Goal: Navigation & Orientation: Understand site structure

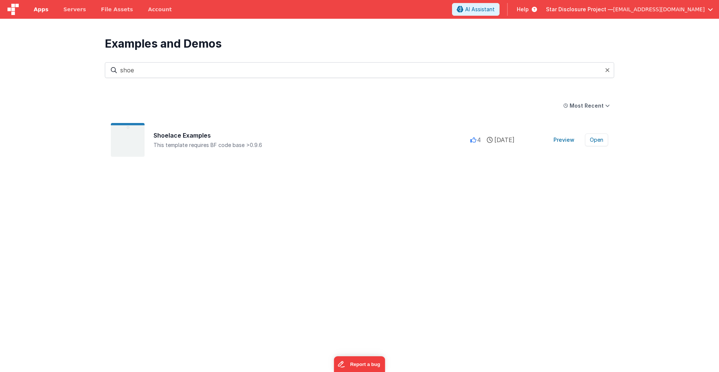
click at [43, 11] on span "Apps" at bounding box center [41, 9] width 15 height 7
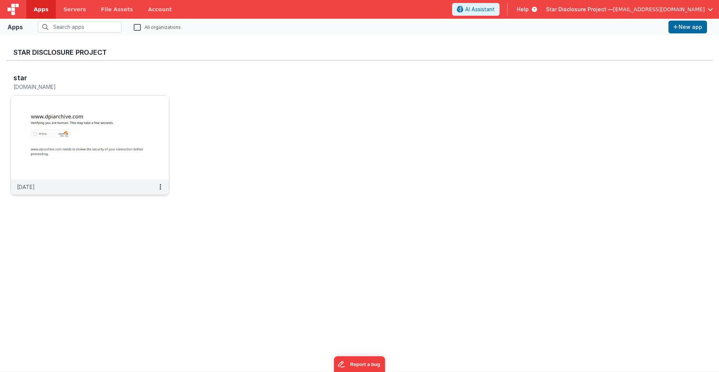
click at [43, 102] on img at bounding box center [90, 138] width 158 height 84
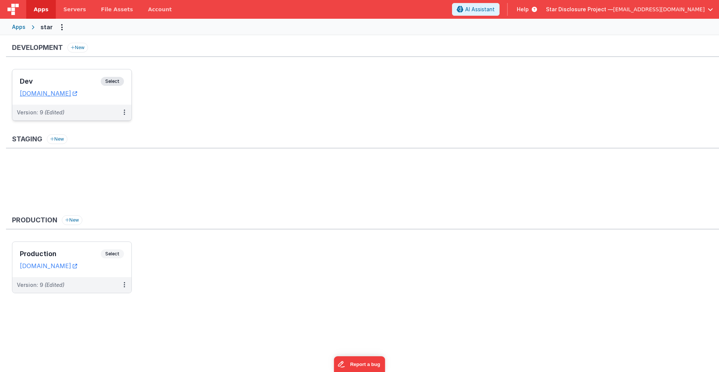
click at [48, 76] on div "Dev Select URLs stardpidev.fmbetterforms.com" at bounding box center [71, 86] width 119 height 35
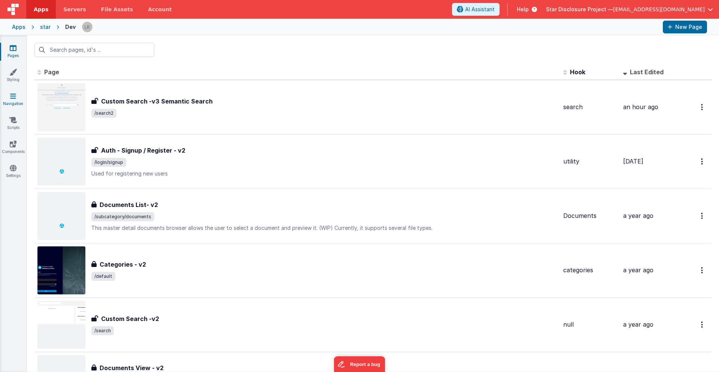
click at [14, 102] on link "Navigation" at bounding box center [13, 99] width 27 height 15
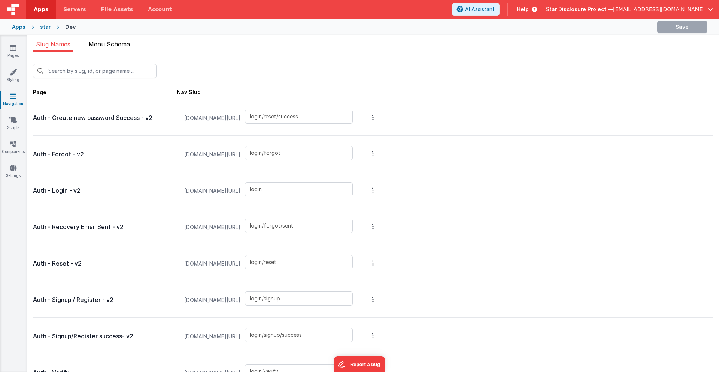
click at [109, 48] on li "Menu Schema" at bounding box center [109, 46] width 48 height 12
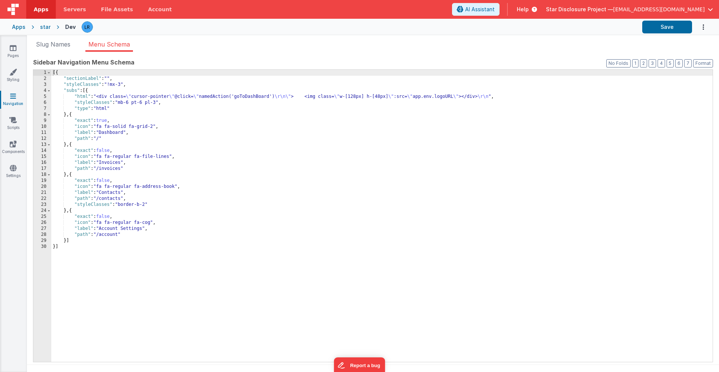
click at [613, 9] on span "Star Disclosure Project —" at bounding box center [579, 9] width 67 height 7
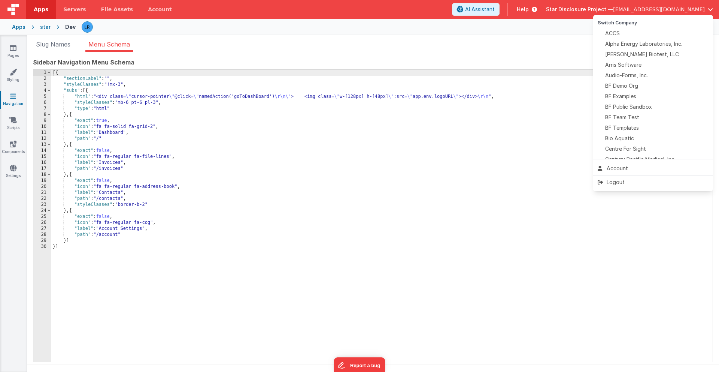
click at [60, 73] on button at bounding box center [359, 186] width 719 height 372
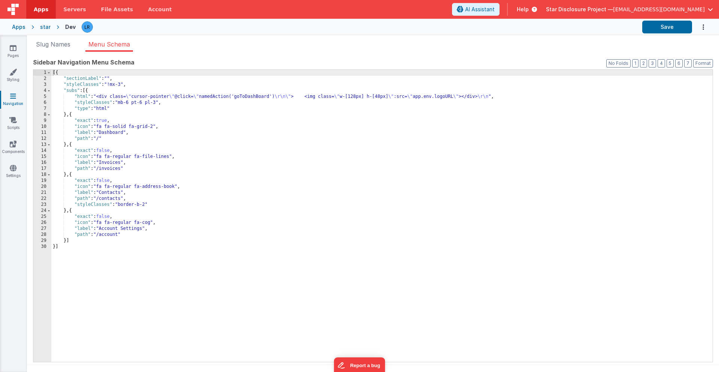
click at [60, 73] on div "[{ "sectionLabel" : "" , "styleClasses" : "!mx-3" , "subs" : [{ "html" : "<div …" at bounding box center [382, 222] width 662 height 304
click at [609, 11] on span "Star Disclosure Project —" at bounding box center [579, 9] width 67 height 7
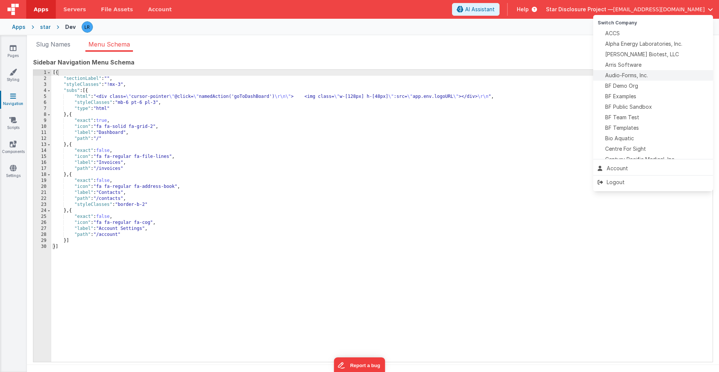
click at [622, 76] on span "Audio-Forms, Inc." at bounding box center [626, 75] width 43 height 7
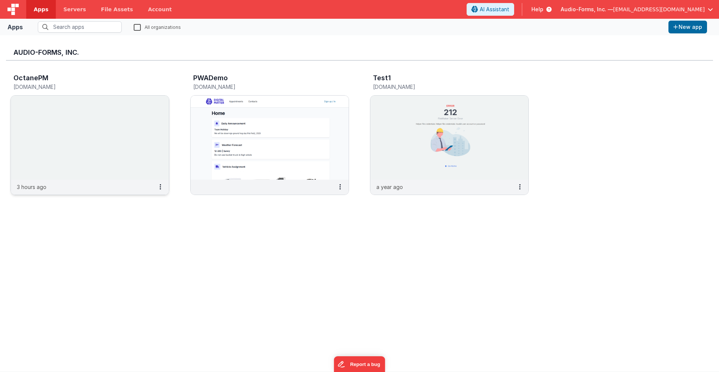
click at [90, 133] on img at bounding box center [90, 138] width 158 height 84
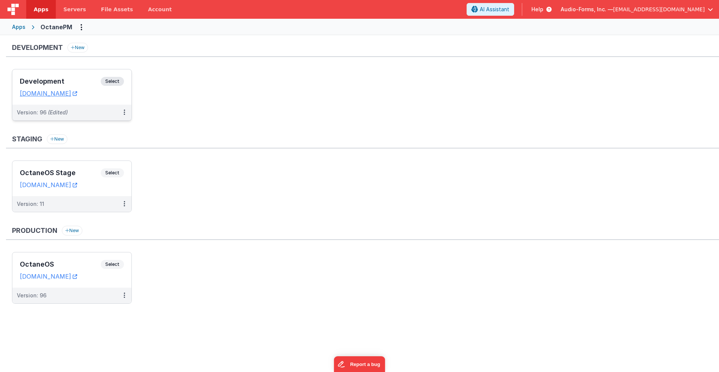
click at [63, 78] on h3 "Development" at bounding box center [60, 81] width 81 height 7
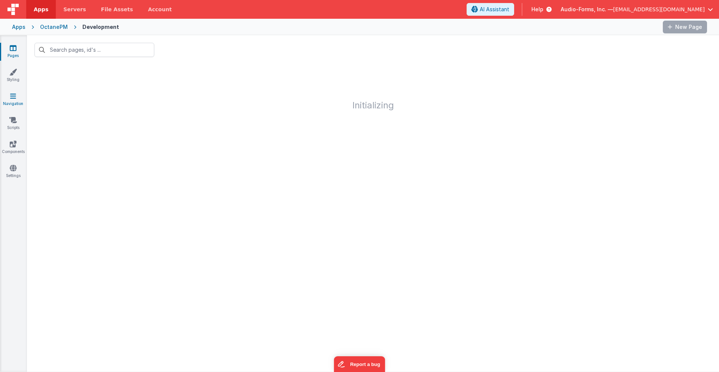
click at [13, 98] on icon at bounding box center [13, 95] width 6 height 7
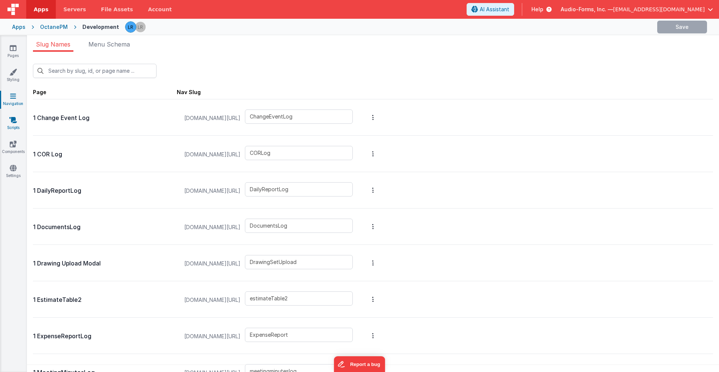
click at [12, 122] on icon at bounding box center [12, 119] width 7 height 7
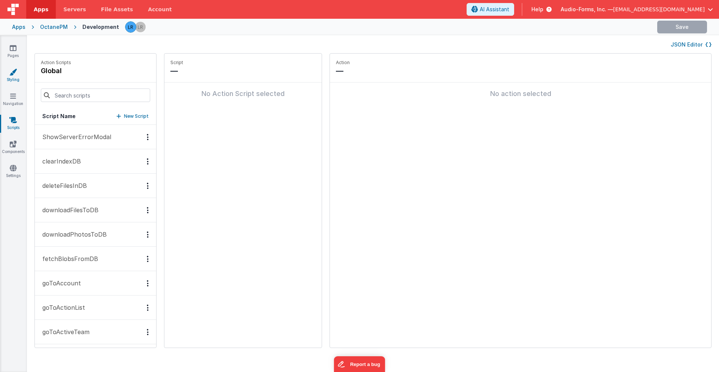
click at [15, 74] on icon at bounding box center [12, 71] width 7 height 7
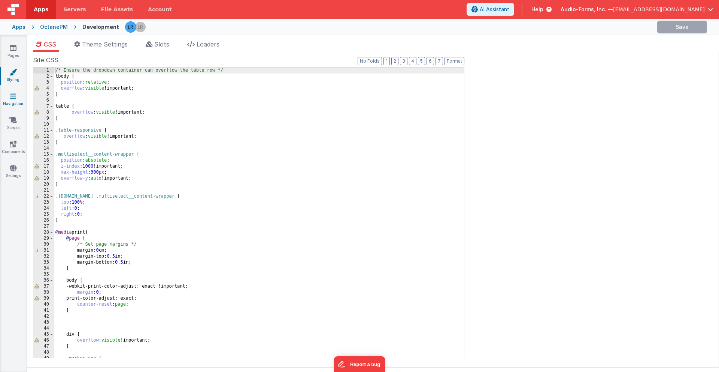
click at [9, 100] on link "Navigation" at bounding box center [13, 99] width 27 height 15
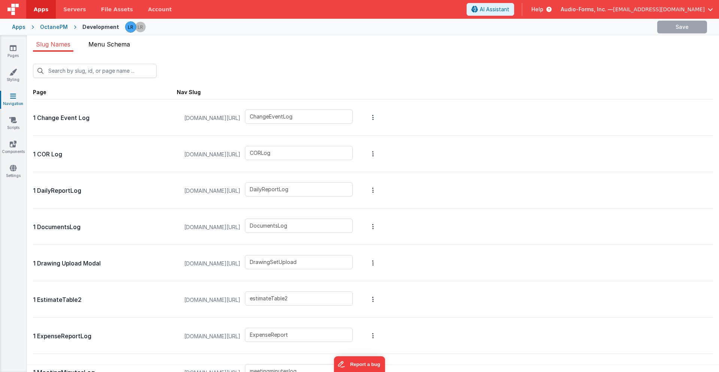
click at [122, 48] on span "Menu Schema" at bounding box center [109, 43] width 42 height 7
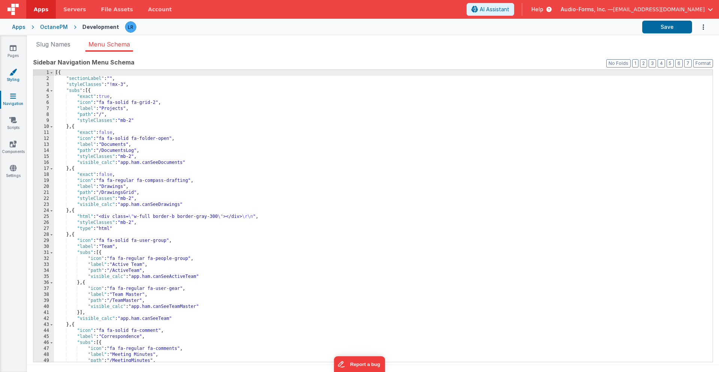
click at [15, 74] on icon at bounding box center [12, 71] width 7 height 7
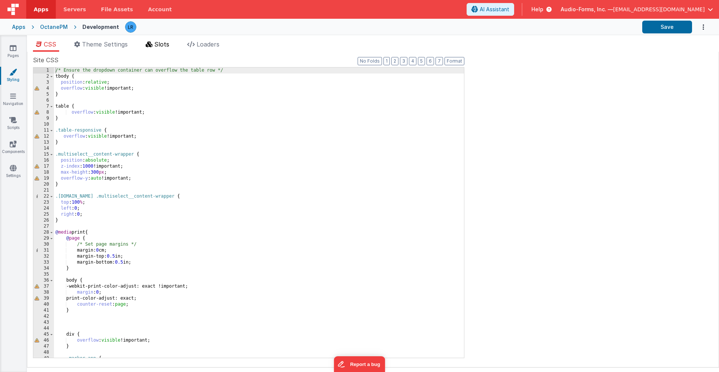
click at [161, 46] on span "Slots" at bounding box center [161, 43] width 15 height 7
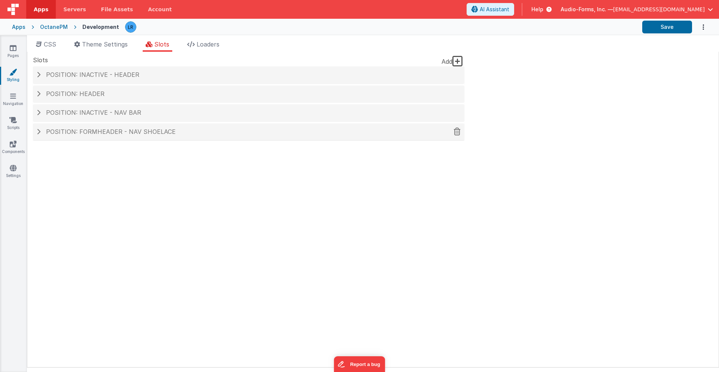
click at [80, 128] on span "Position: formHeader - nav shoelace" at bounding box center [111, 131] width 130 height 7
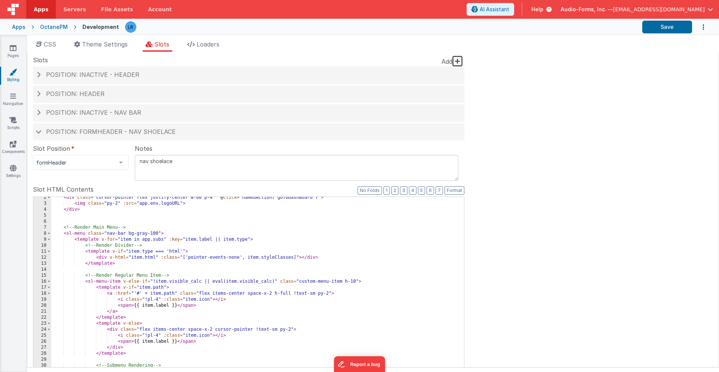
scroll to position [12, 0]
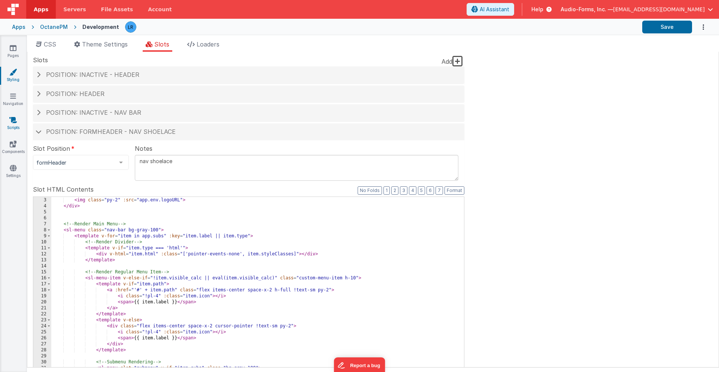
click at [10, 121] on icon at bounding box center [12, 119] width 7 height 7
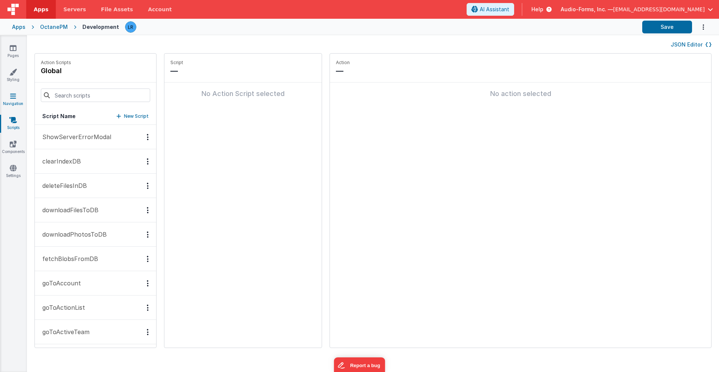
click at [10, 94] on icon at bounding box center [13, 95] width 6 height 7
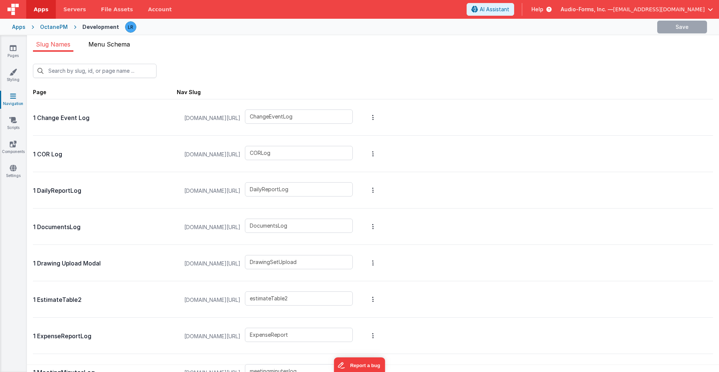
click at [106, 45] on span "Menu Schema" at bounding box center [109, 43] width 42 height 7
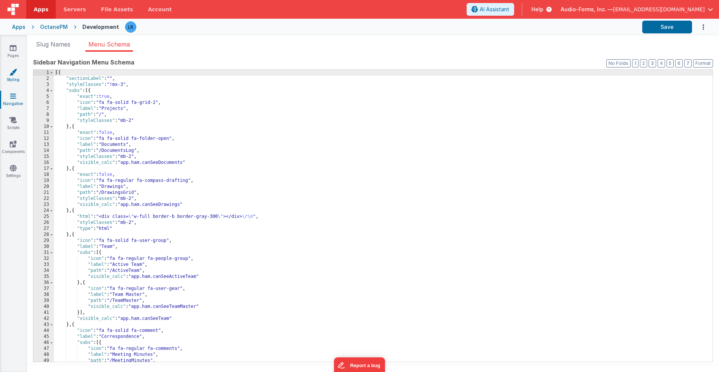
click at [11, 76] on link "Styling" at bounding box center [13, 75] width 27 height 15
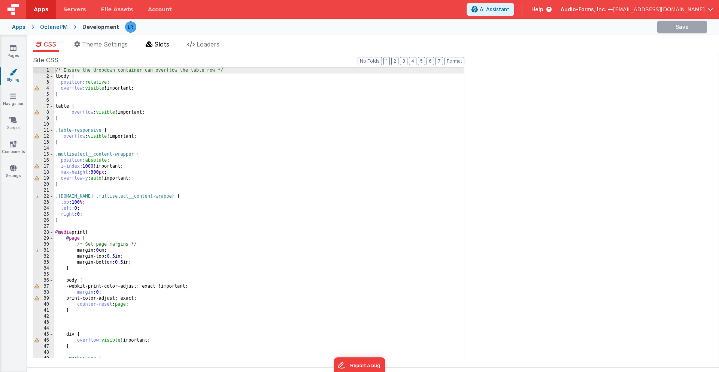
click at [167, 45] on span "Slots" at bounding box center [161, 43] width 15 height 7
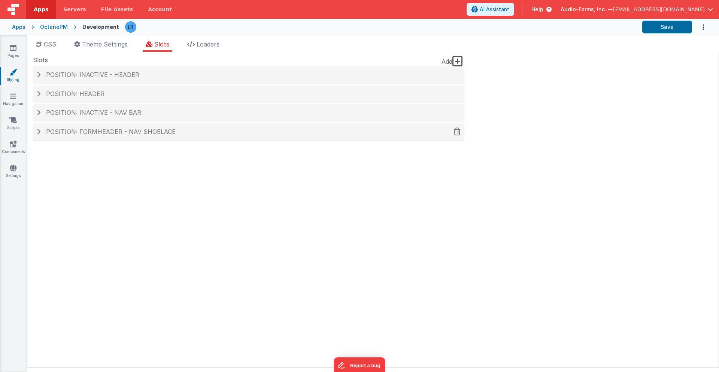
click at [107, 128] on span "Position: formHeader - nav shoelace" at bounding box center [111, 131] width 130 height 7
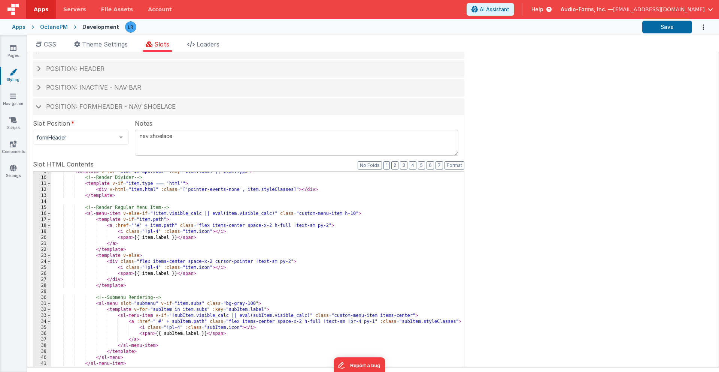
scroll to position [28, 0]
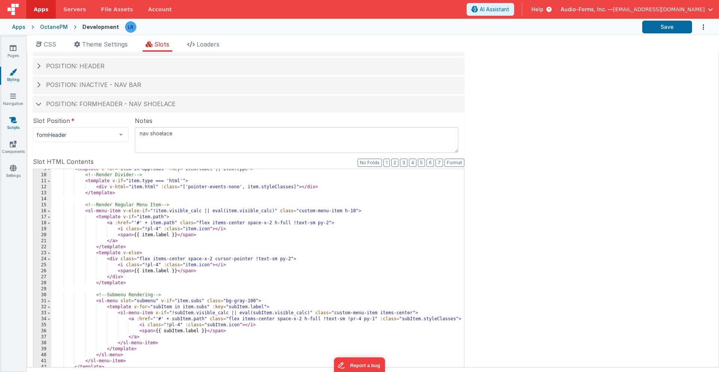
click at [14, 122] on icon at bounding box center [12, 119] width 7 height 7
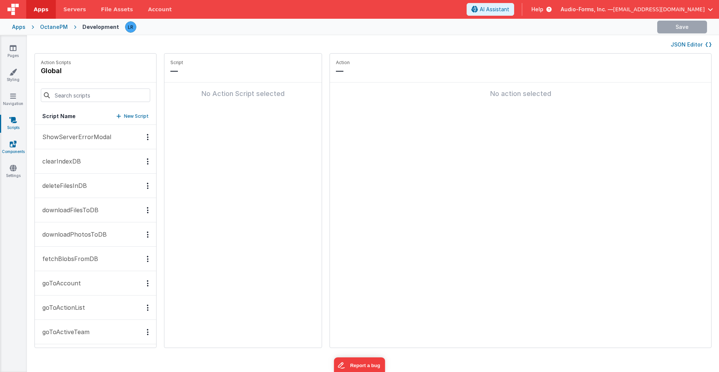
click at [12, 141] on icon at bounding box center [13, 143] width 7 height 7
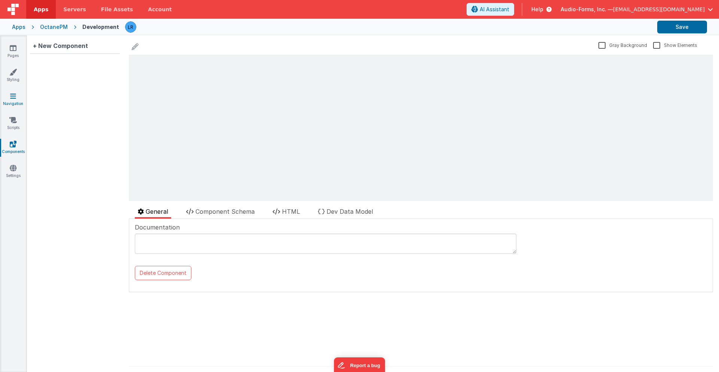
click at [14, 96] on icon at bounding box center [13, 95] width 6 height 7
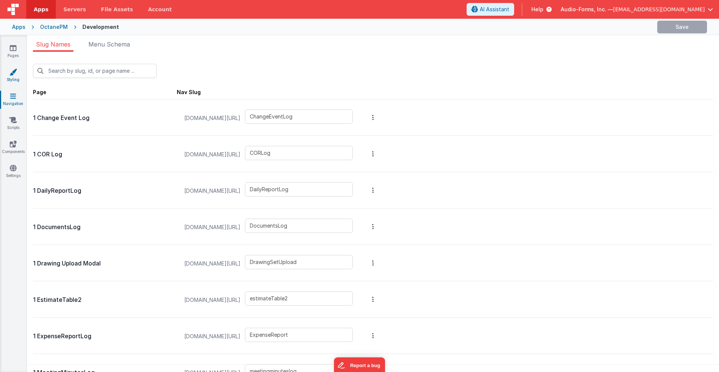
click at [13, 78] on link "Styling" at bounding box center [13, 75] width 27 height 15
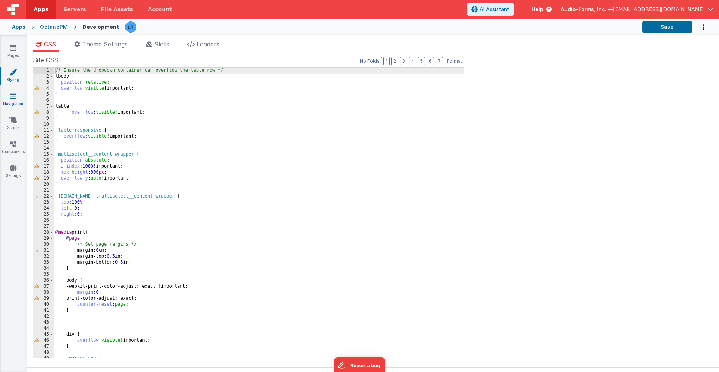
click at [12, 99] on link "Navigation" at bounding box center [13, 99] width 27 height 15
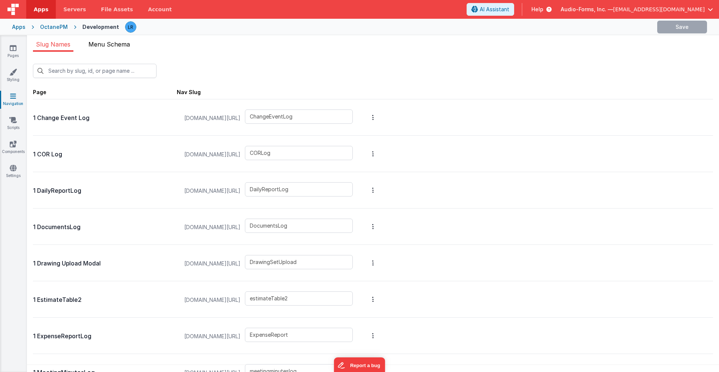
click at [122, 45] on span "Menu Schema" at bounding box center [109, 43] width 42 height 7
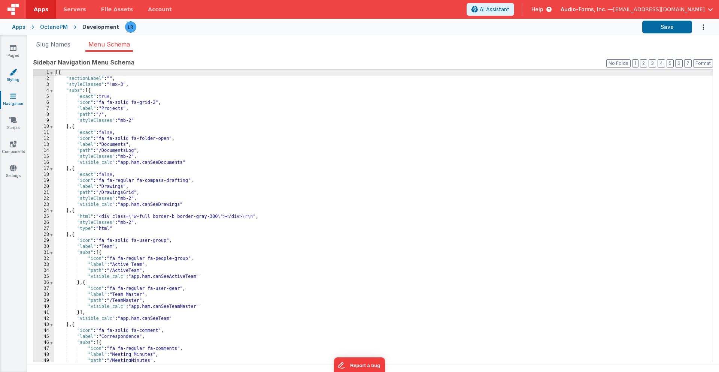
click at [15, 74] on icon at bounding box center [12, 71] width 7 height 7
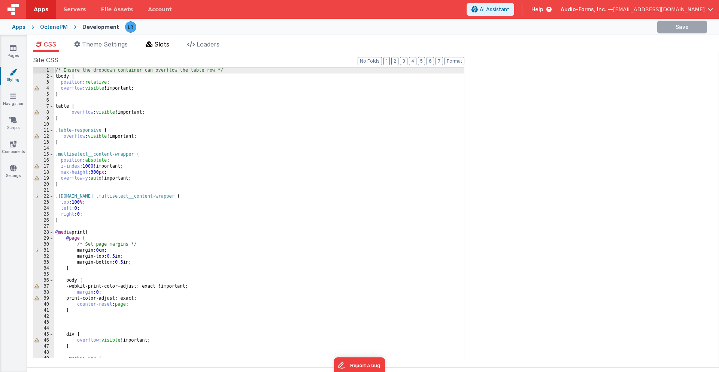
click at [163, 45] on span "Slots" at bounding box center [161, 43] width 15 height 7
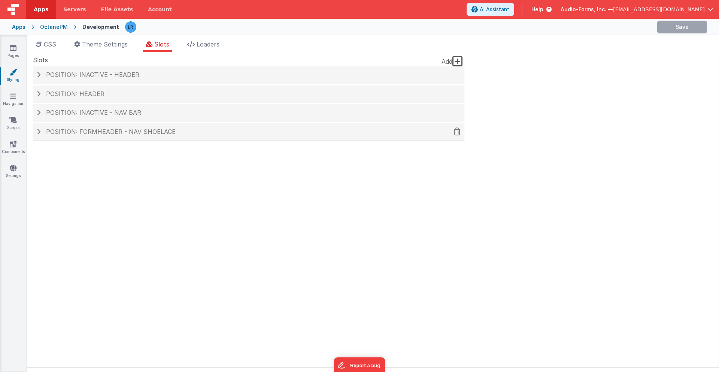
click at [169, 131] on span "Position: formHeader - nav shoelace" at bounding box center [111, 131] width 130 height 7
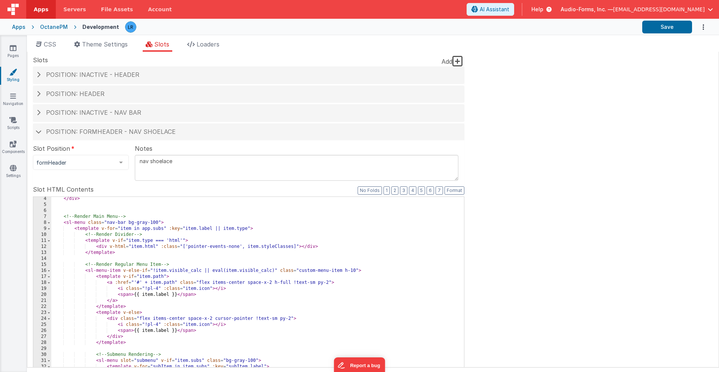
scroll to position [30, 0]
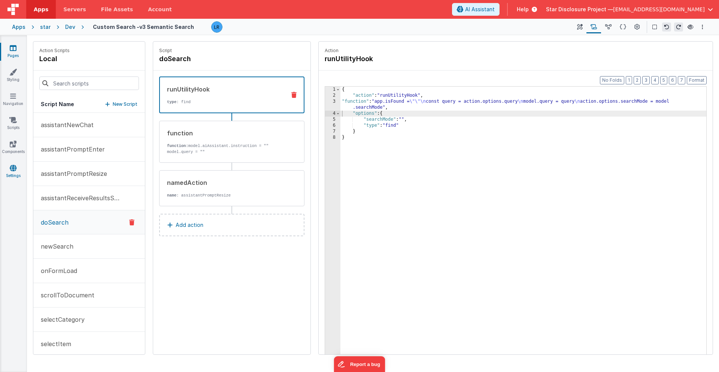
click at [10, 169] on icon at bounding box center [13, 167] width 7 height 7
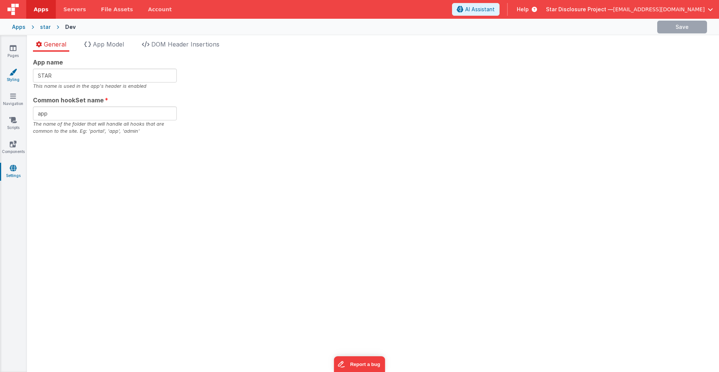
click at [16, 83] on link "Styling" at bounding box center [13, 75] width 27 height 15
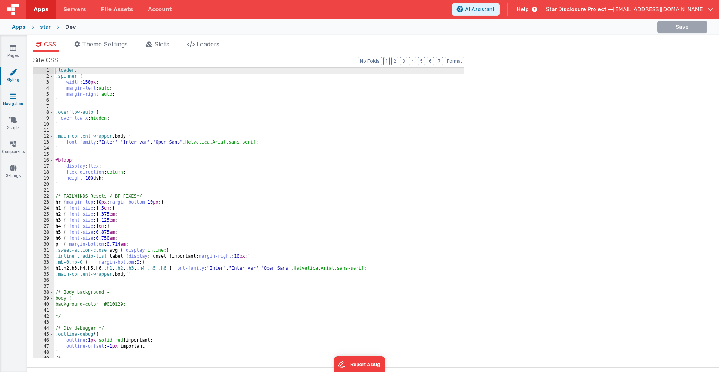
click at [14, 96] on icon at bounding box center [13, 95] width 6 height 7
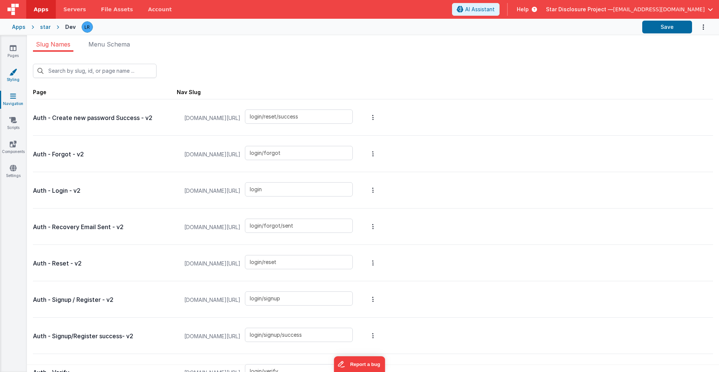
click at [11, 73] on icon at bounding box center [12, 71] width 7 height 7
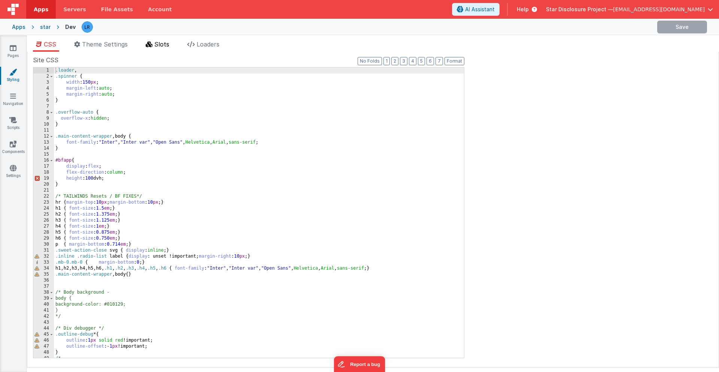
click at [164, 44] on span "Slots" at bounding box center [161, 43] width 15 height 7
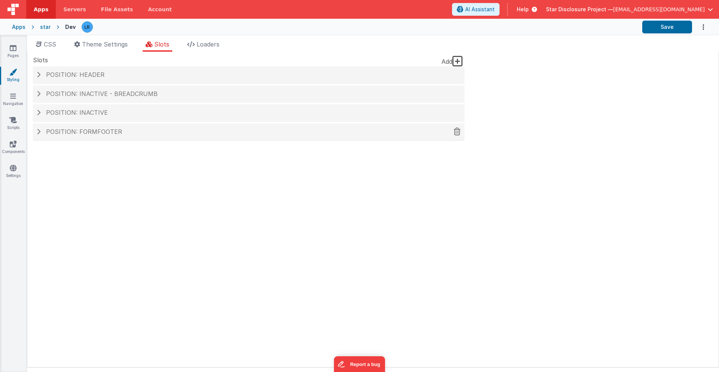
click at [120, 128] on div "Position: formFooter" at bounding box center [249, 131] width 432 height 17
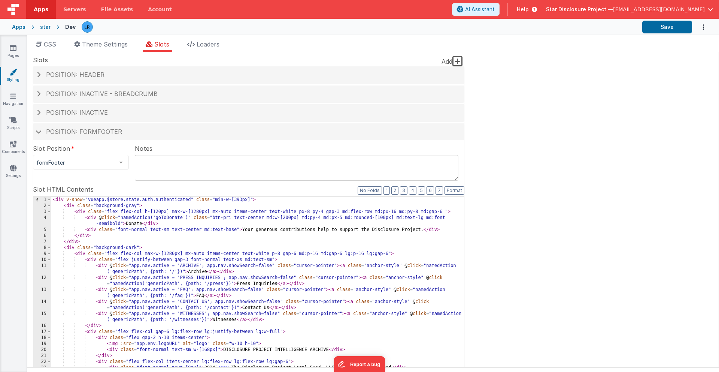
click at [589, 14] on div "Star Disclosure Project — [EMAIL_ADDRESS][DOMAIN_NAME]" at bounding box center [629, 9] width 167 height 13
click at [590, 11] on span "Star Disclosure Project —" at bounding box center [579, 9] width 67 height 7
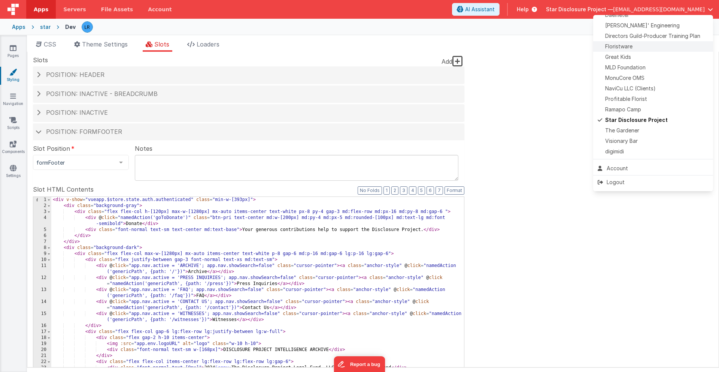
scroll to position [172, 0]
click at [635, 49] on div "Floristware" at bounding box center [653, 49] width 111 height 7
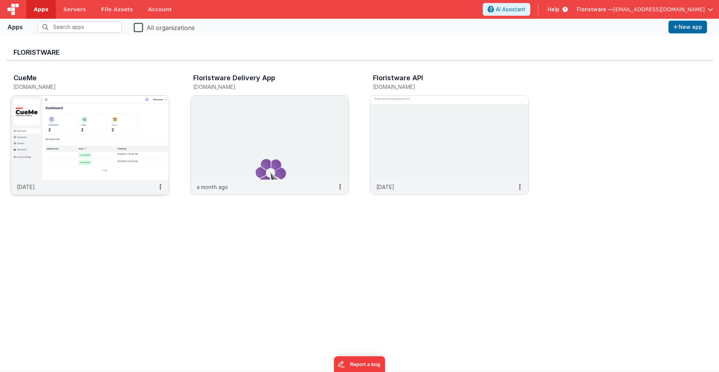
click at [143, 138] on img at bounding box center [90, 138] width 158 height 84
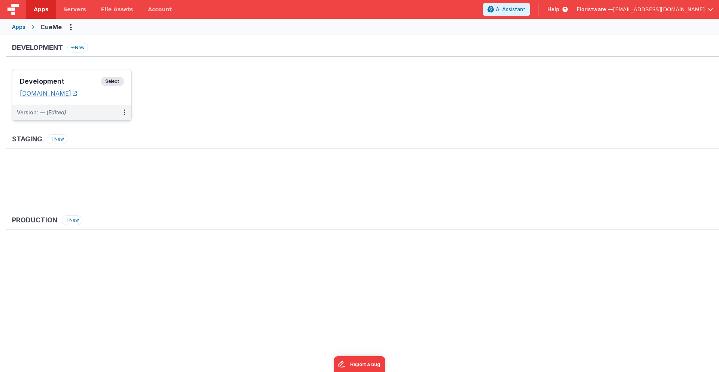
click at [77, 94] on link "[DOMAIN_NAME]" at bounding box center [48, 93] width 57 height 7
